Goal: Navigation & Orientation: Find specific page/section

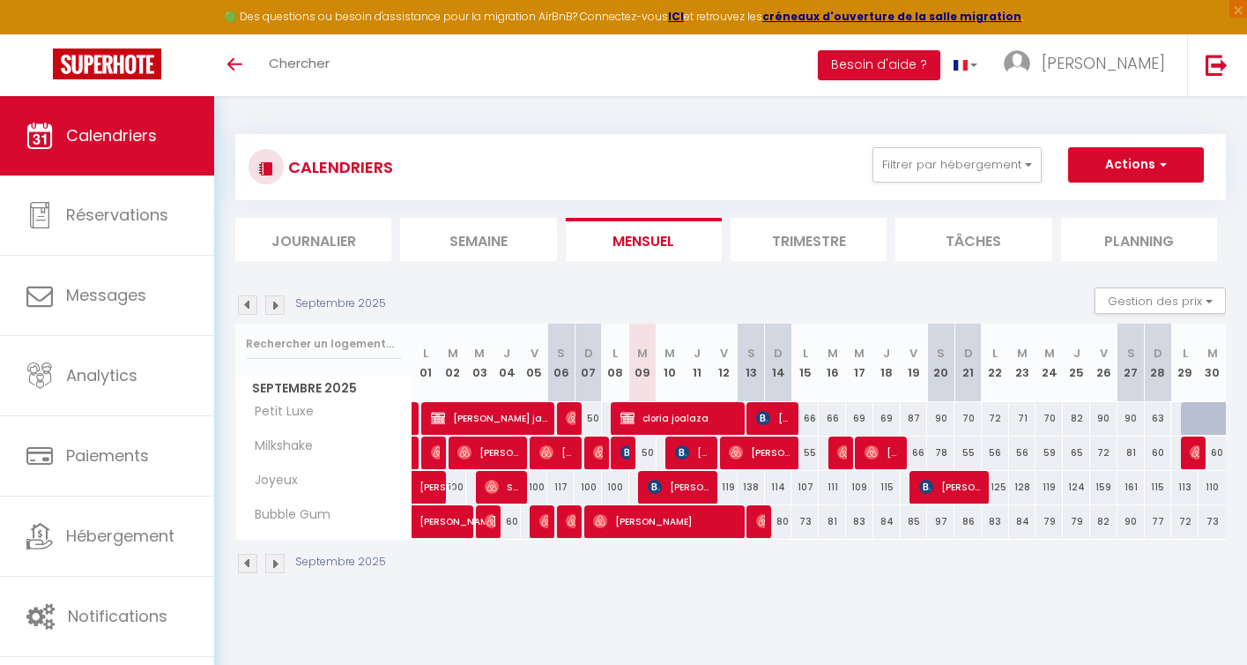
click at [249, 562] on img at bounding box center [247, 563] width 19 height 19
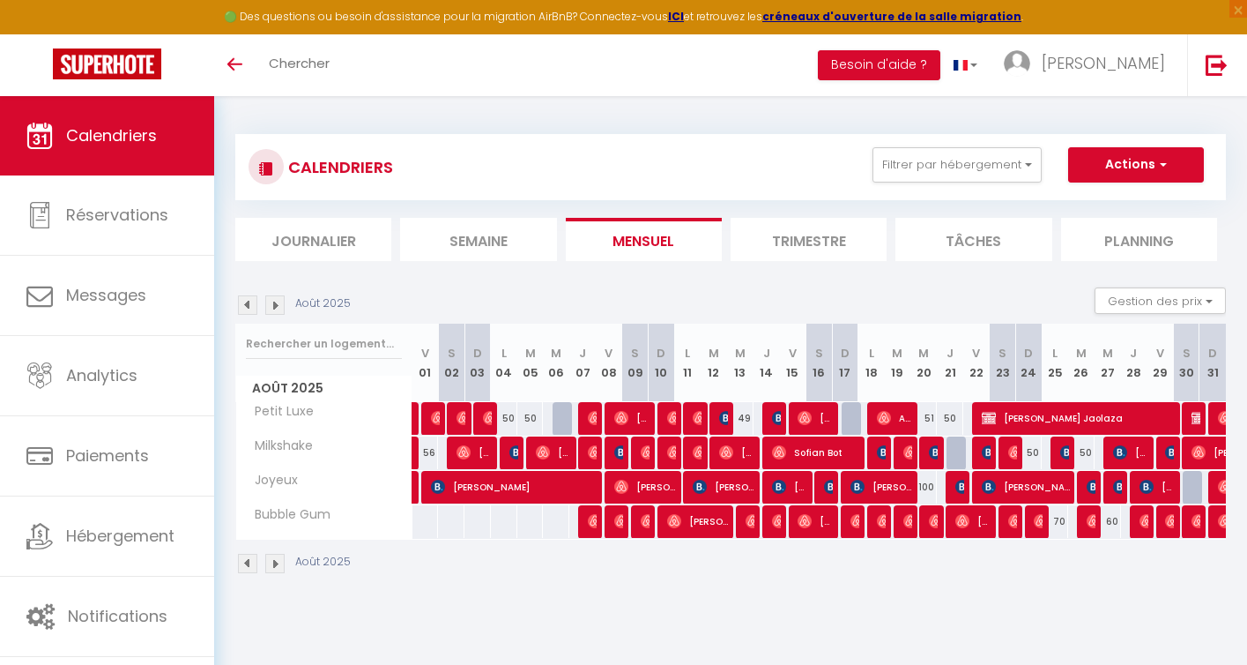
click at [276, 565] on img at bounding box center [274, 563] width 19 height 19
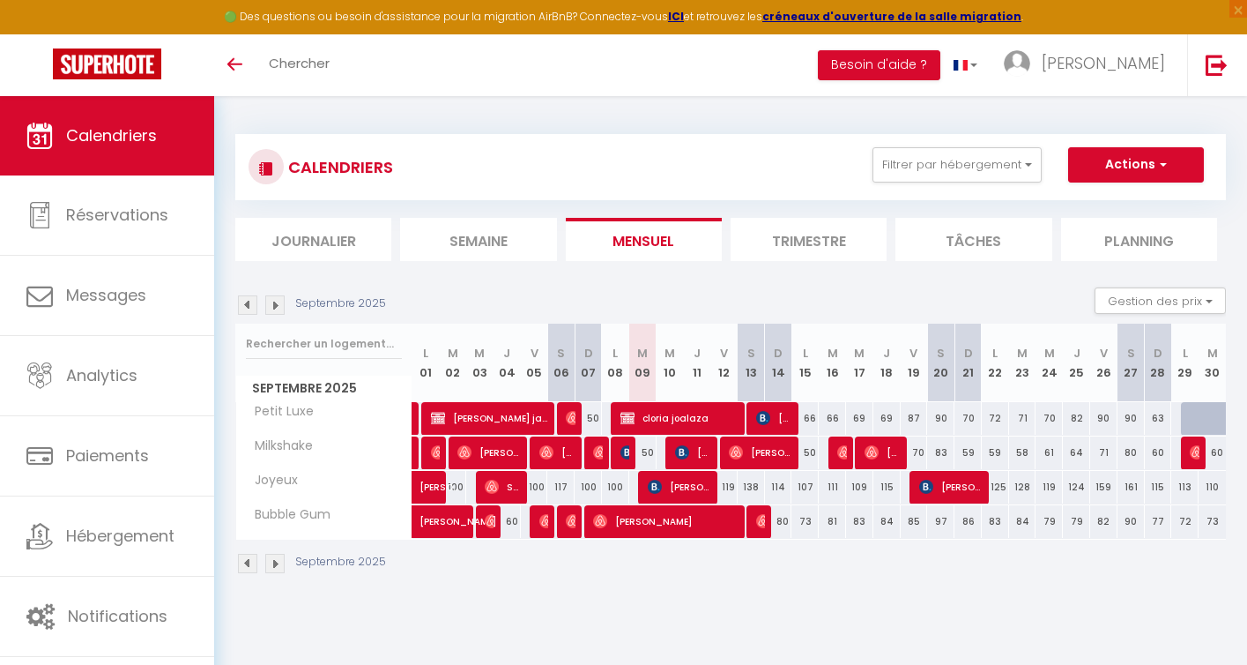
click at [249, 566] on img at bounding box center [247, 563] width 19 height 19
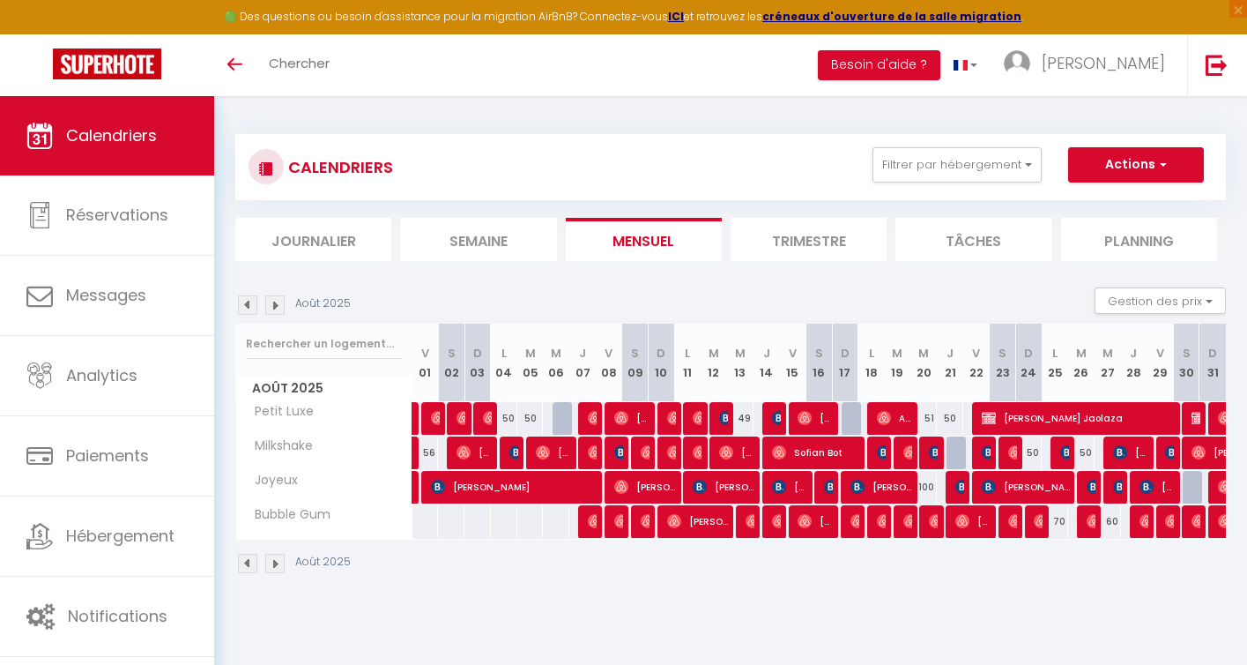
click at [275, 562] on img at bounding box center [274, 563] width 19 height 19
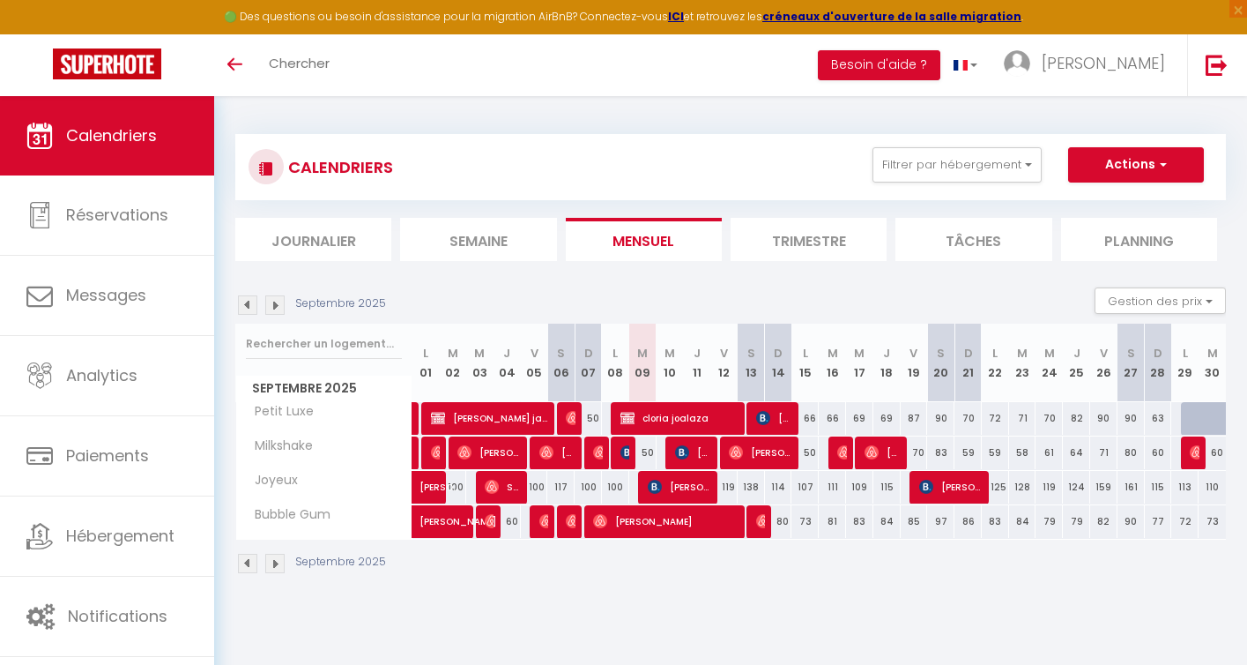
click at [249, 563] on img at bounding box center [247, 563] width 19 height 19
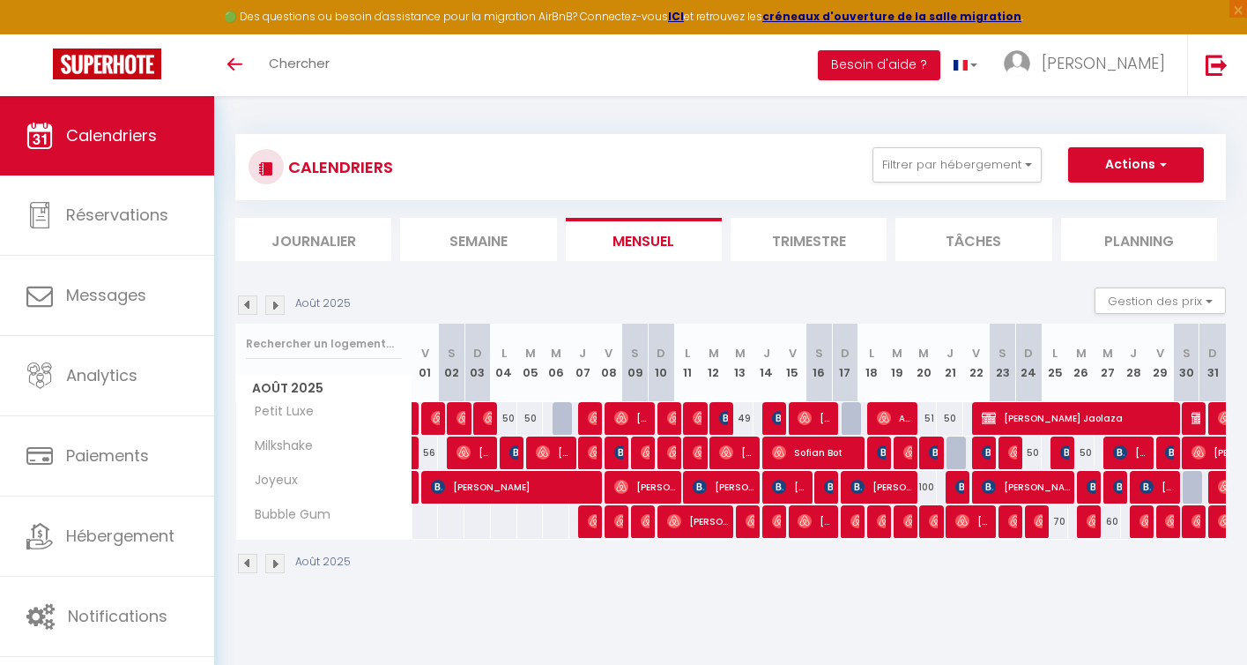
click at [275, 564] on img at bounding box center [274, 563] width 19 height 19
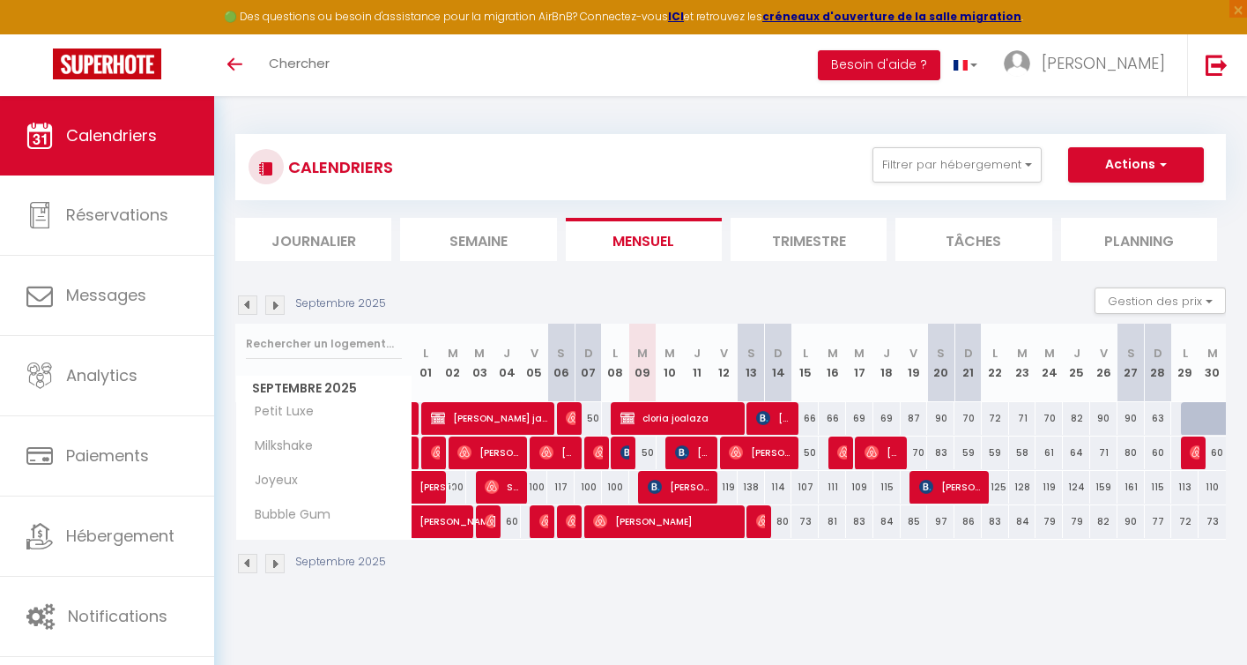
click at [250, 569] on img at bounding box center [247, 563] width 19 height 19
